Goal: Task Accomplishment & Management: Manage account settings

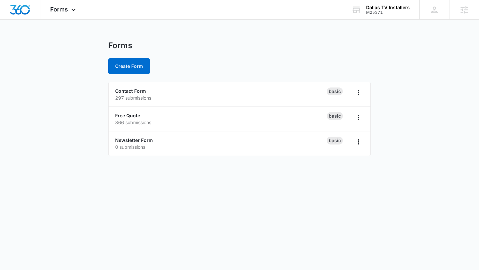
click at [384, 13] on div "M25371" at bounding box center [388, 12] width 44 height 5
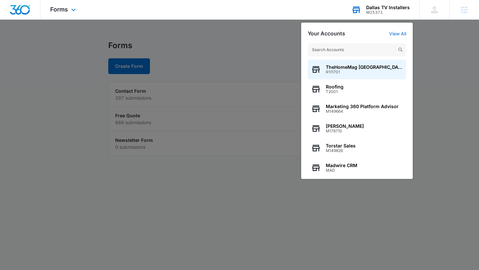
type input "v"
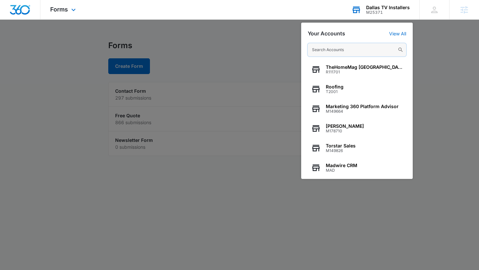
paste input "M2129"
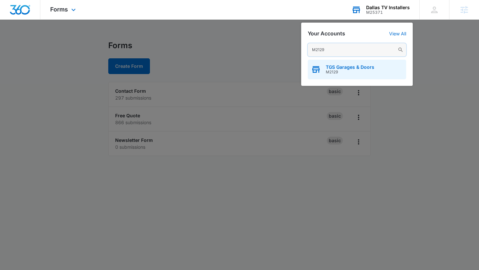
type input "M2129"
click at [333, 70] on span "M2129" at bounding box center [350, 72] width 49 height 5
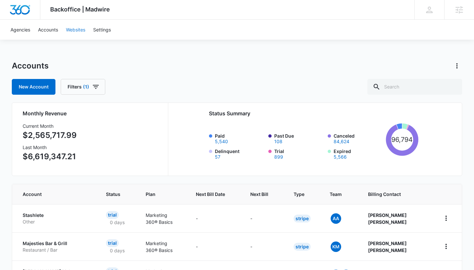
click at [78, 28] on link "Websites" at bounding box center [75, 30] width 27 height 20
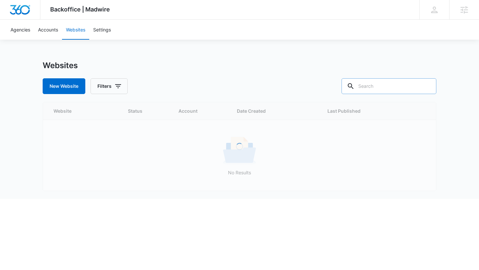
click at [393, 88] on input "text" at bounding box center [389, 86] width 95 height 16
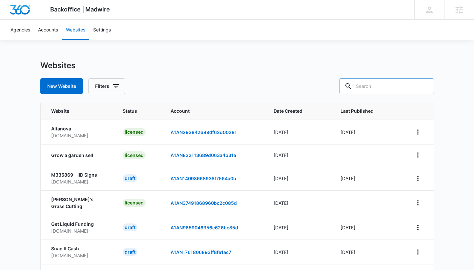
paste input "M315942"
type input "M315942"
paste input "Spinologycenter.com"
type input "Spinologycenter.com"
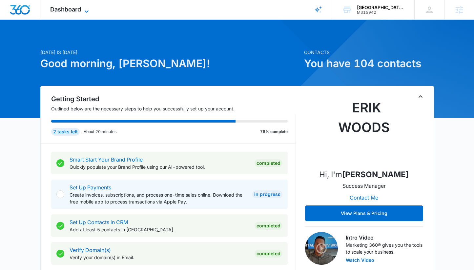
click at [76, 8] on span "Dashboard" at bounding box center [65, 9] width 31 height 7
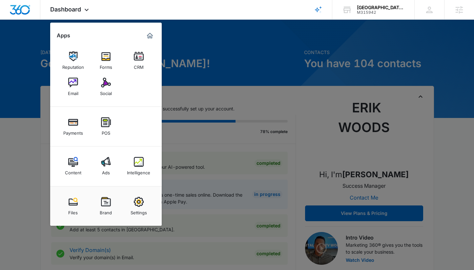
click at [244, 64] on div at bounding box center [237, 135] width 474 height 270
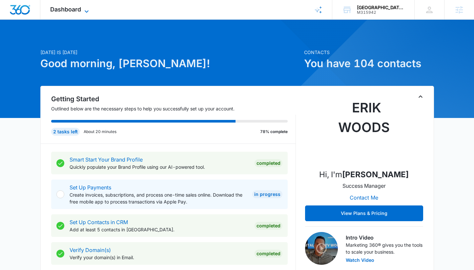
click at [84, 11] on icon at bounding box center [87, 12] width 8 height 8
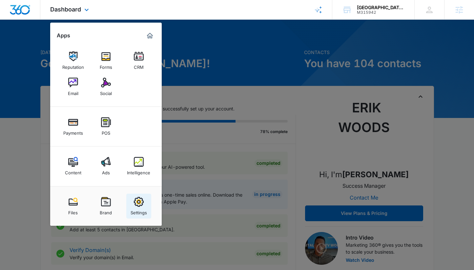
click at [143, 206] on img at bounding box center [139, 202] width 10 height 10
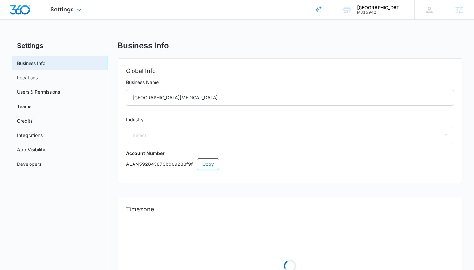
select select "16"
select select "US"
select select "America/[GEOGRAPHIC_DATA]"
click at [45, 151] on link "App Visibility" at bounding box center [31, 149] width 28 height 7
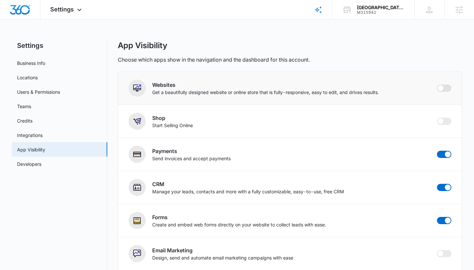
click at [446, 89] on span at bounding box center [444, 88] width 14 height 7
click at [437, 85] on input "checkbox" at bounding box center [437, 84] width 0 height 0
checkbox input "true"
click at [63, 10] on span "Settings" at bounding box center [62, 9] width 24 height 7
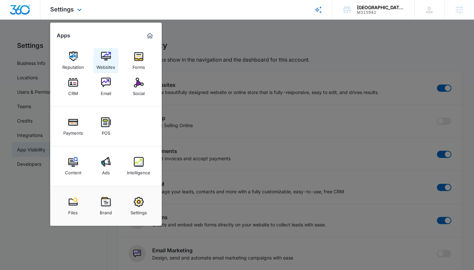
click at [106, 54] on img at bounding box center [106, 57] width 10 height 10
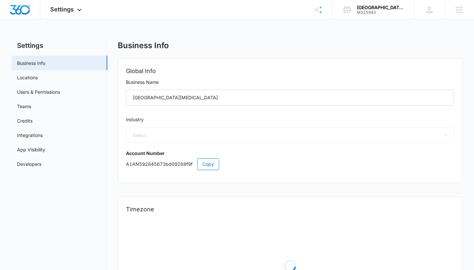
select select "16"
select select "US"
select select "America/[GEOGRAPHIC_DATA]"
click at [39, 149] on link "App Visibility" at bounding box center [31, 149] width 28 height 7
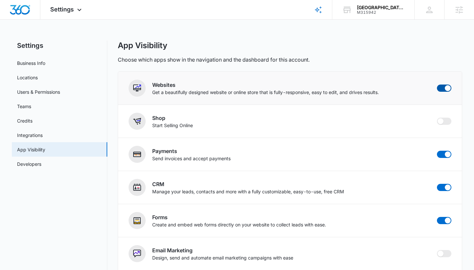
click at [441, 88] on span at bounding box center [444, 88] width 14 height 7
click at [437, 85] on input "checkbox" at bounding box center [437, 84] width 0 height 0
checkbox input "false"
